Goal: Information Seeking & Learning: Learn about a topic

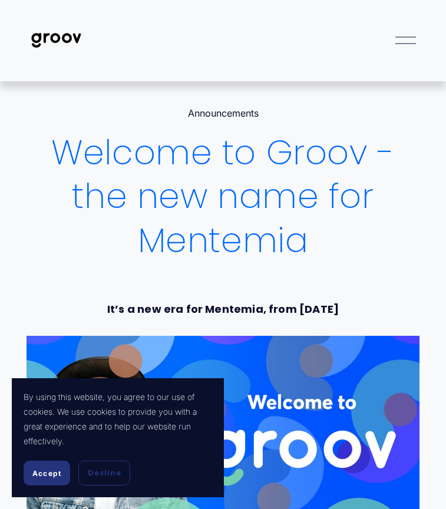
click at [55, 481] on button "Accept" at bounding box center [47, 472] width 47 height 25
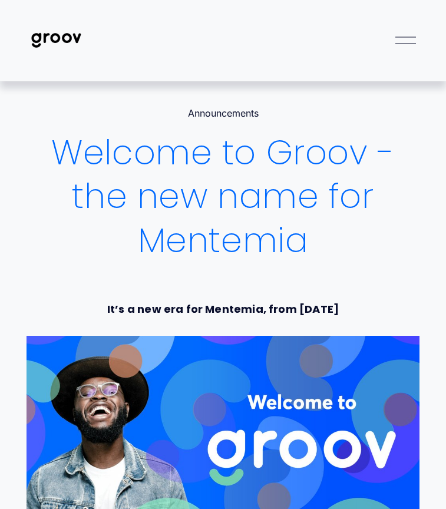
click at [62, 32] on img at bounding box center [55, 40] width 59 height 28
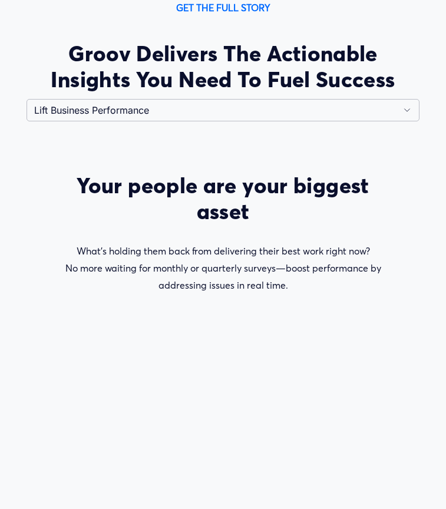
scroll to position [1781, 0]
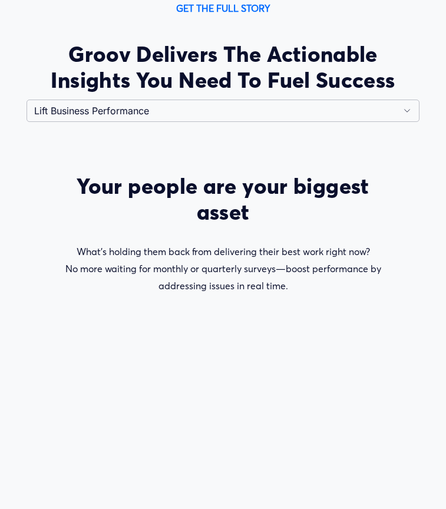
click at [215, 95] on div "GET THE FULL STORY Groov Delivers The Actionable Insights You Need To Fuel Succ…" at bounding box center [223, 322] width 446 height 645
click at [215, 99] on button "Lift Business Performance" at bounding box center [222, 110] width 392 height 22
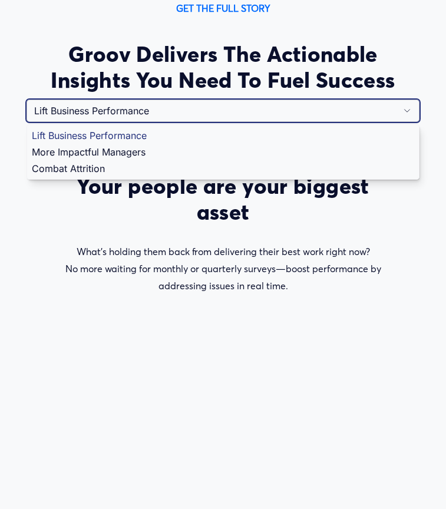
click at [215, 99] on button "Lift Business Performance" at bounding box center [222, 110] width 392 height 22
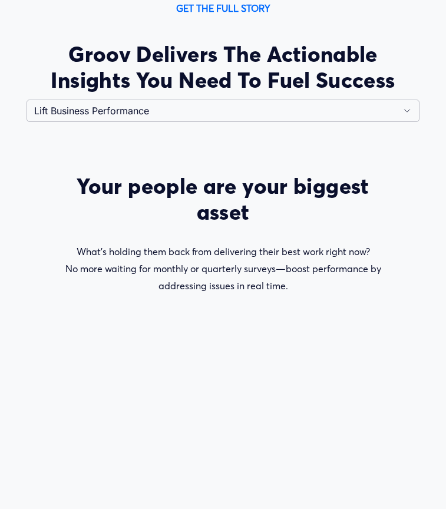
click at [220, 62] on h2 "Groov Delivers The Actionable Insights You Need To Fuel Success" at bounding box center [222, 67] width 392 height 52
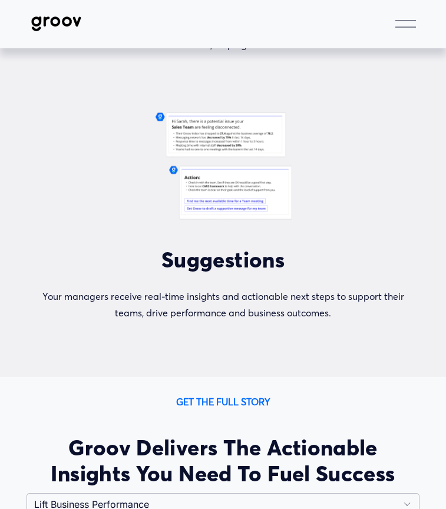
scroll to position [1352, 0]
